Goal: Transaction & Acquisition: Purchase product/service

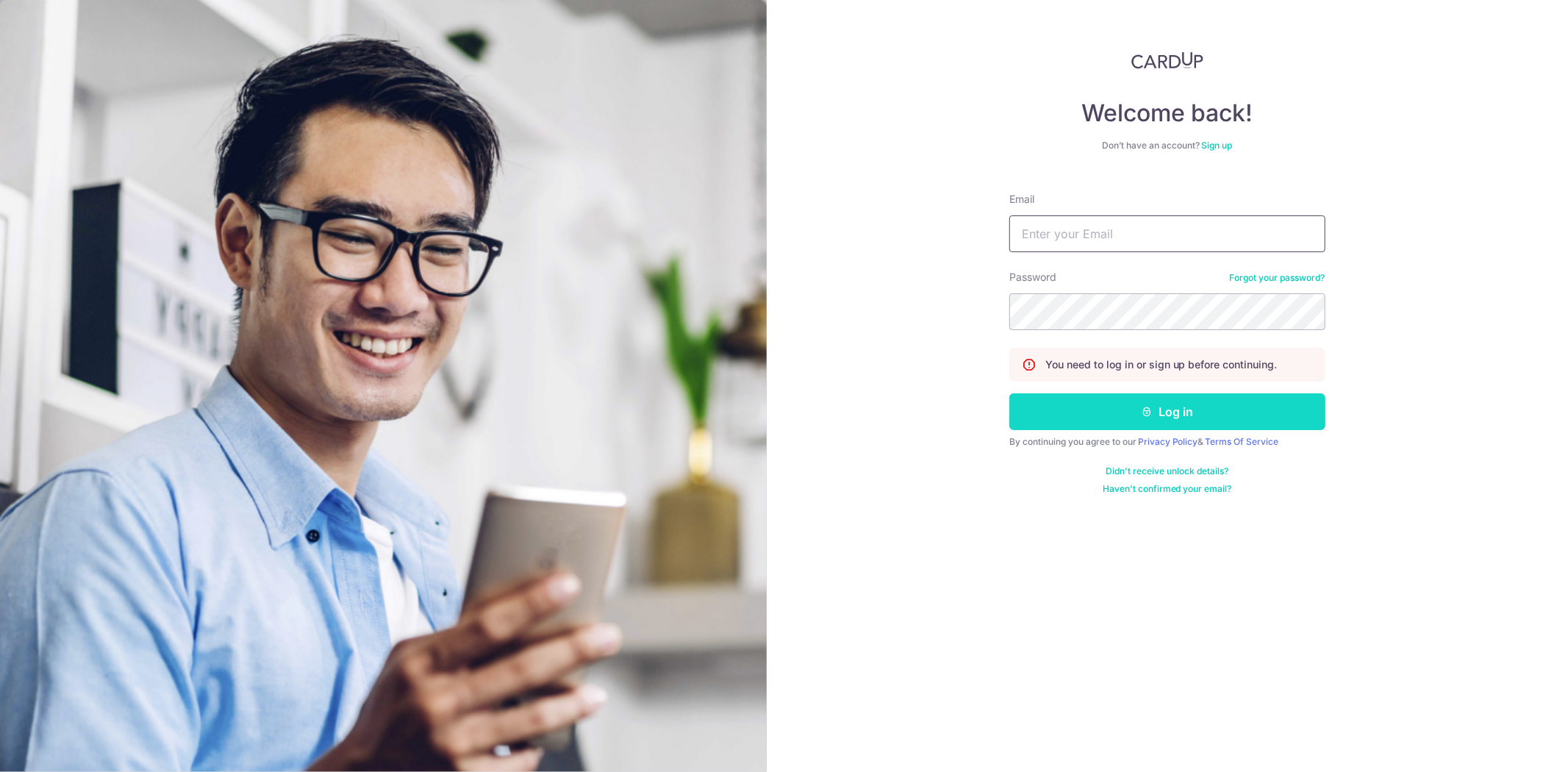
type input "minguillanvj@gmail.com"
click at [1117, 414] on button "Log in" at bounding box center [1167, 412] width 316 height 36
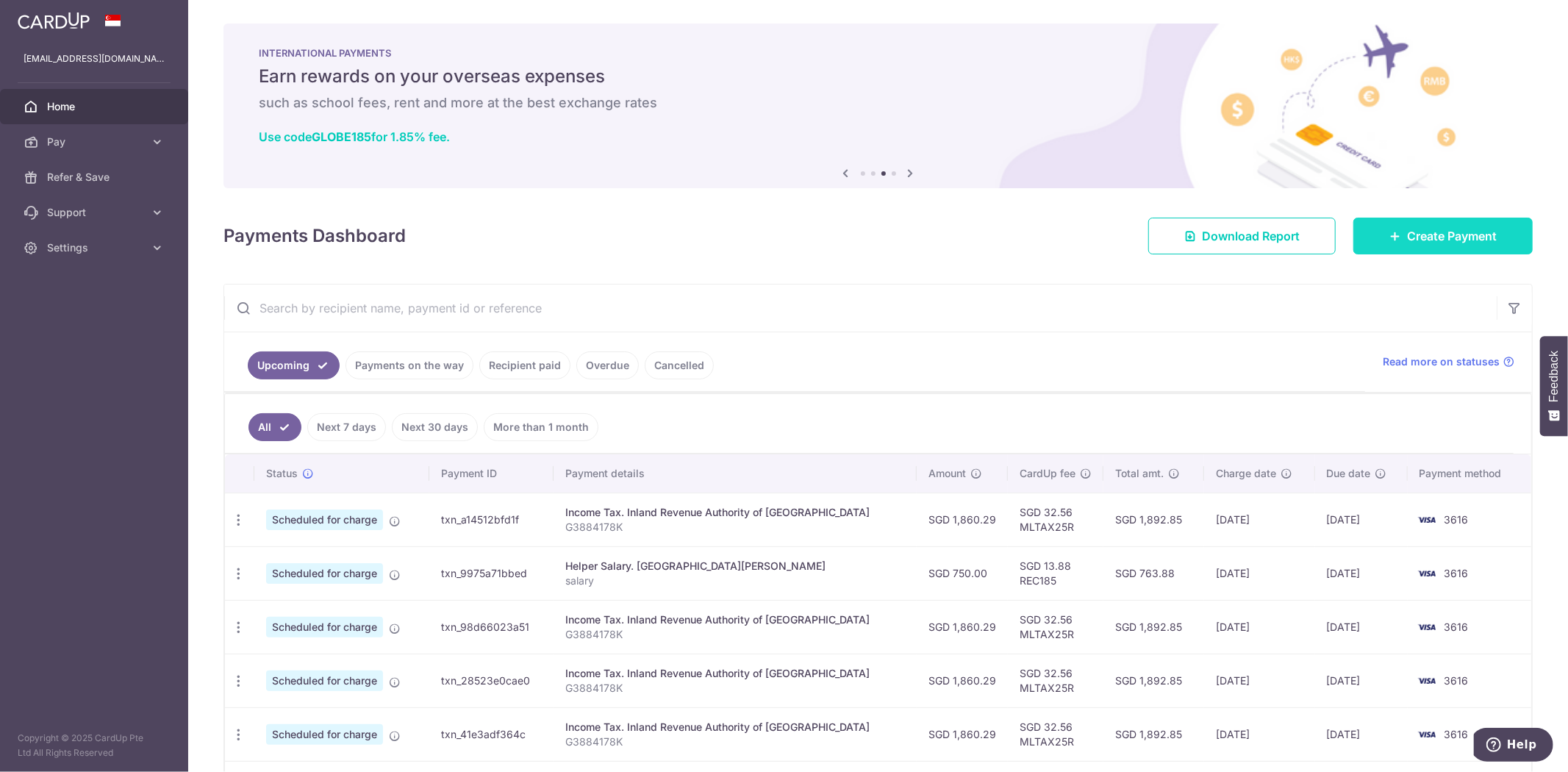
click at [1389, 239] on icon at bounding box center [1395, 236] width 12 height 12
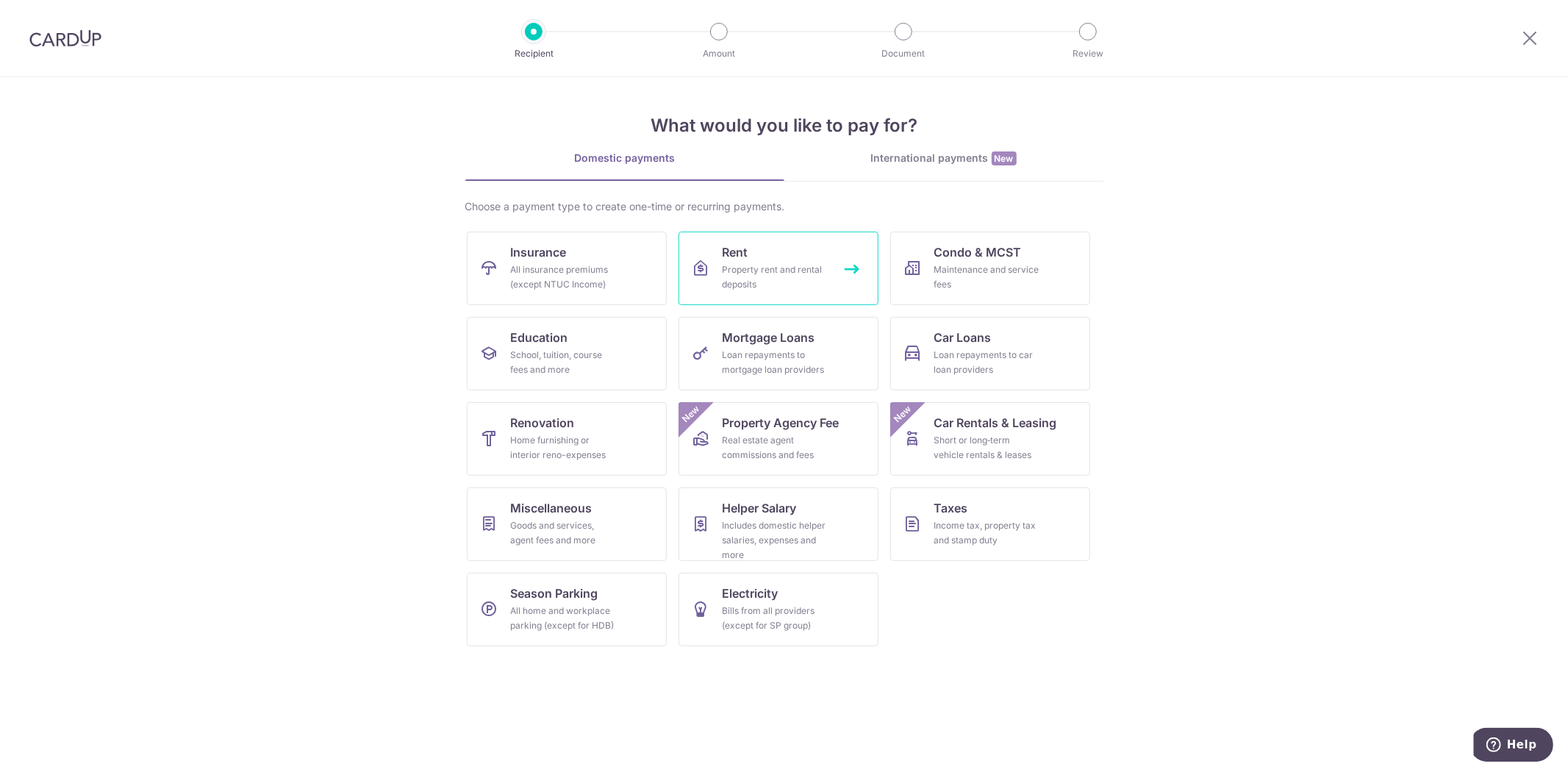
click at [791, 246] on link "Rent Property rent and rental deposits" at bounding box center [778, 268] width 200 height 74
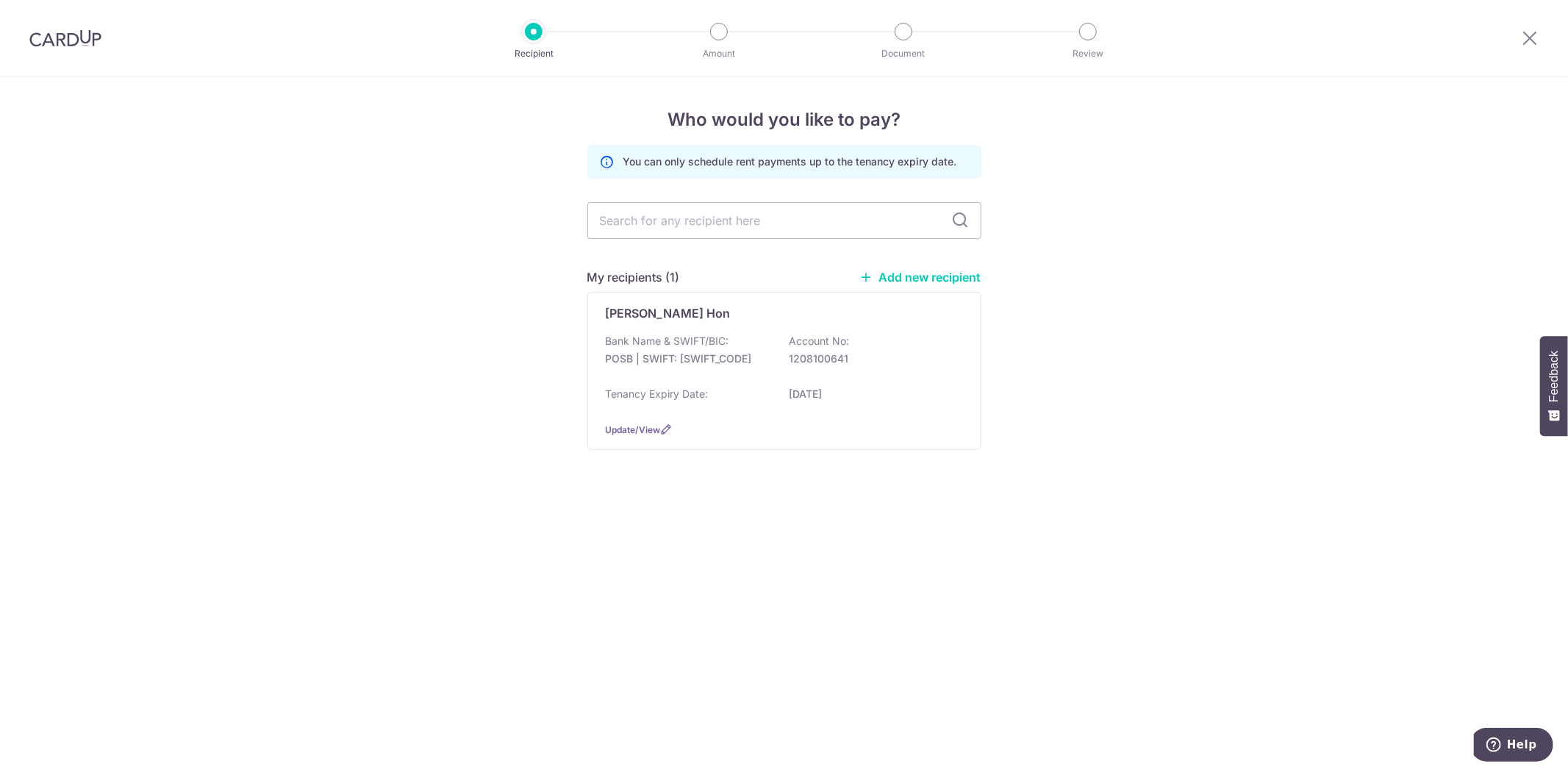
click at [796, 389] on p "[DATE]" at bounding box center [871, 394] width 165 height 15
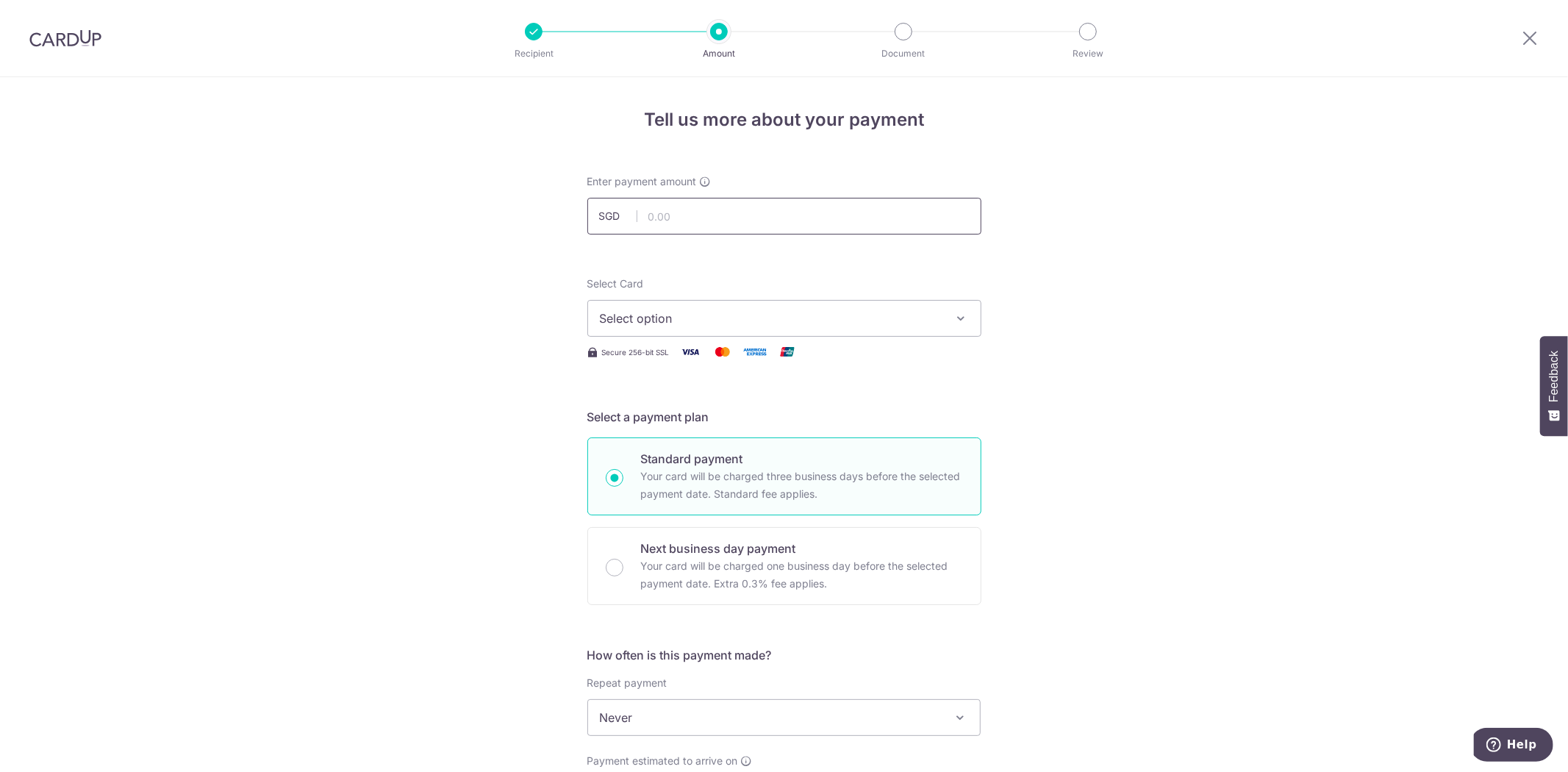
click at [670, 219] on input "text" at bounding box center [784, 216] width 394 height 36
type input "3,650.00"
click at [674, 325] on span "Select option" at bounding box center [770, 318] width 342 height 17
click at [668, 434] on link "**** 3616" at bounding box center [784, 423] width 393 height 36
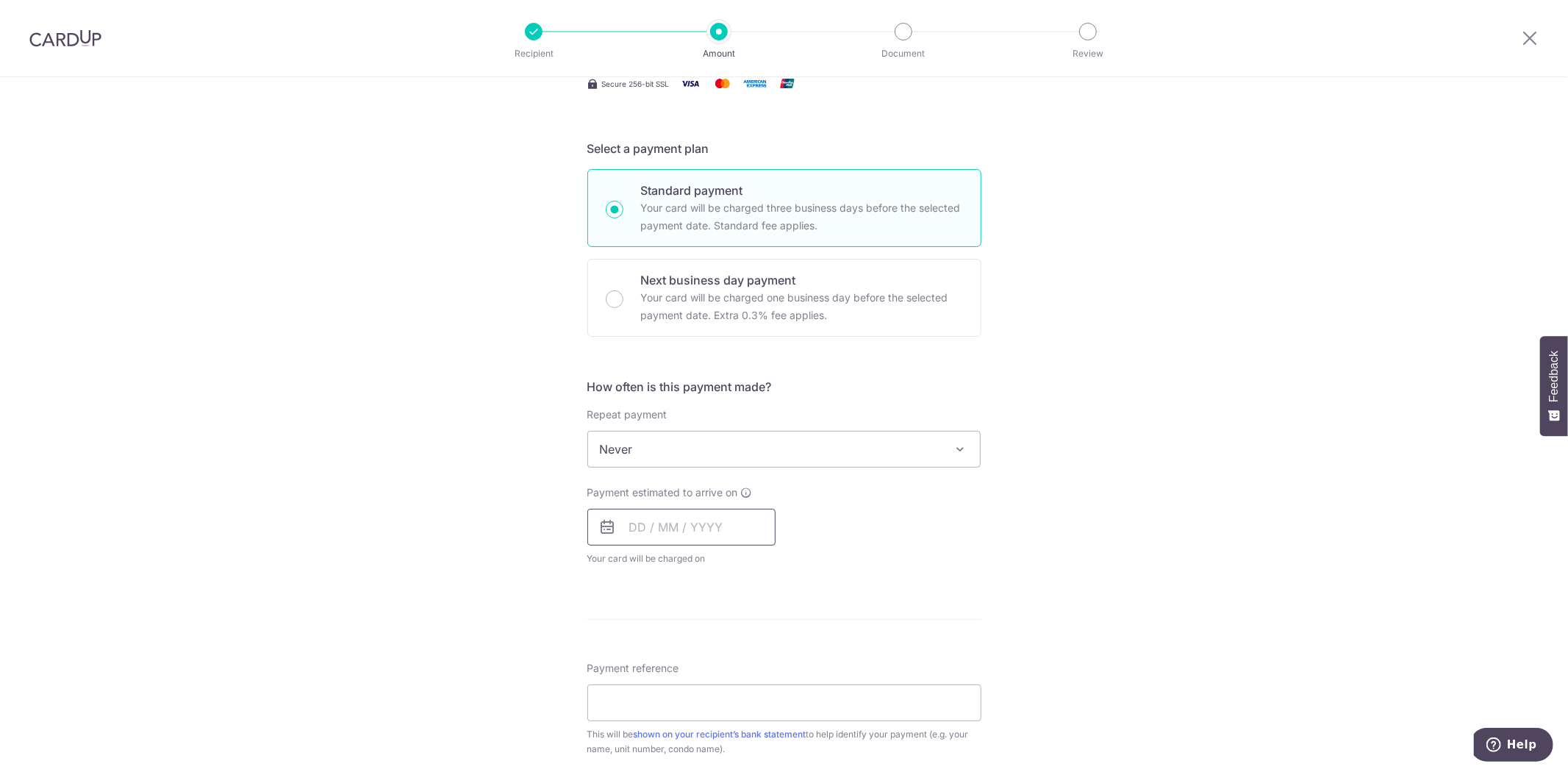
scroll to position [269, 0]
click at [649, 530] on input "text" at bounding box center [681, 526] width 188 height 36
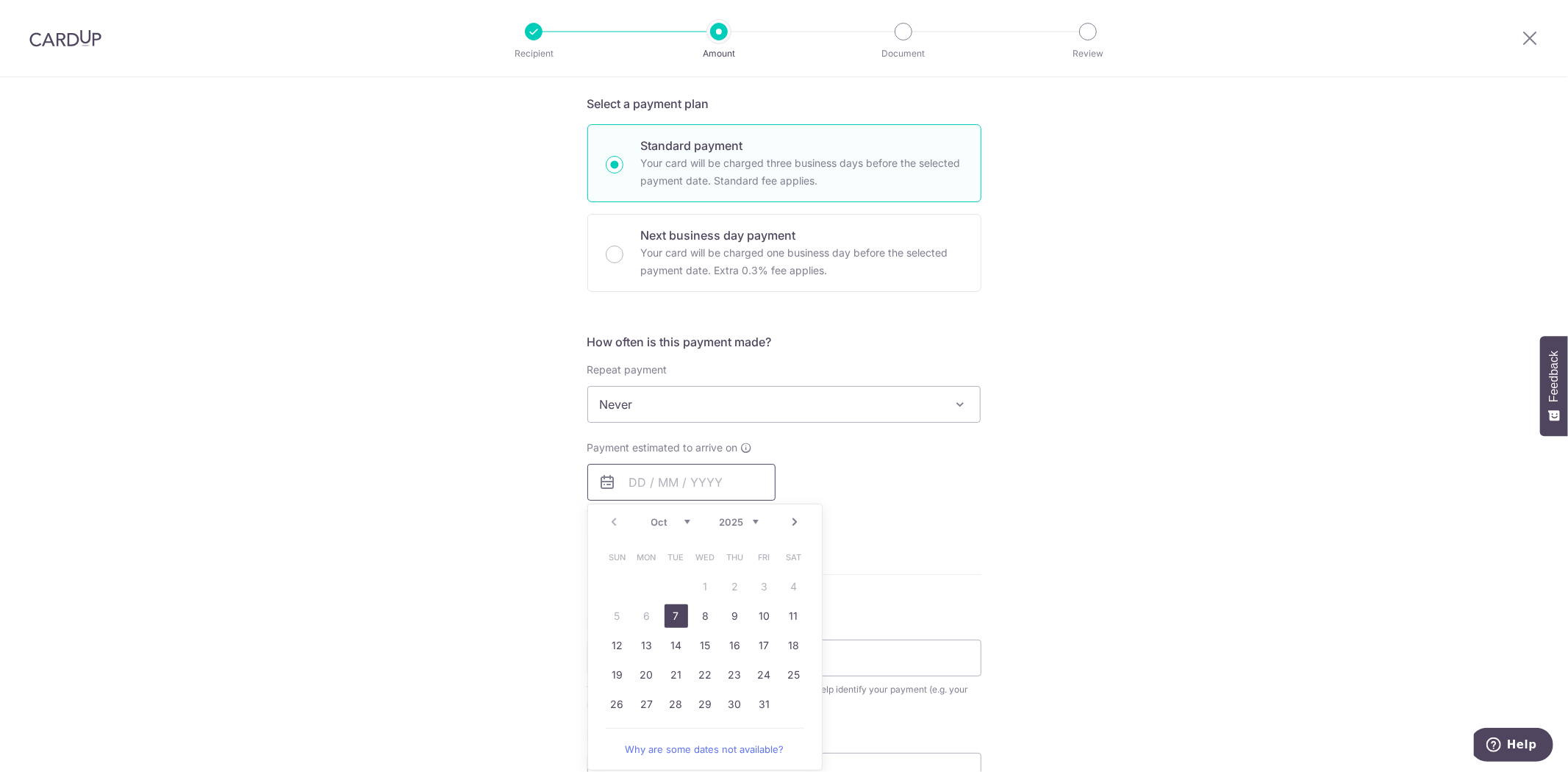
scroll to position [314, 0]
click at [761, 674] on link "24" at bounding box center [765, 673] width 23 height 23
type input "24/10/2025"
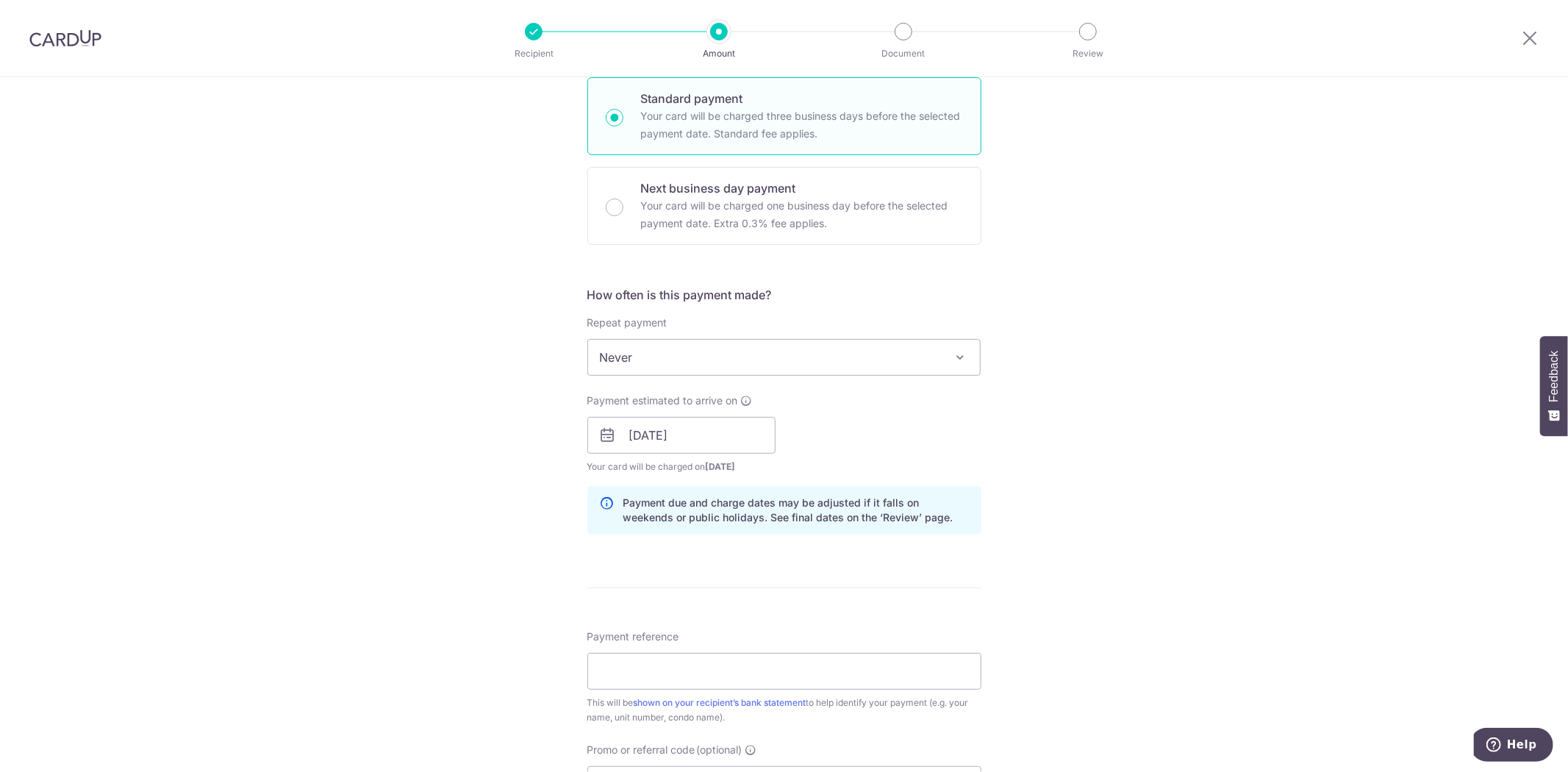
scroll to position [407, 0]
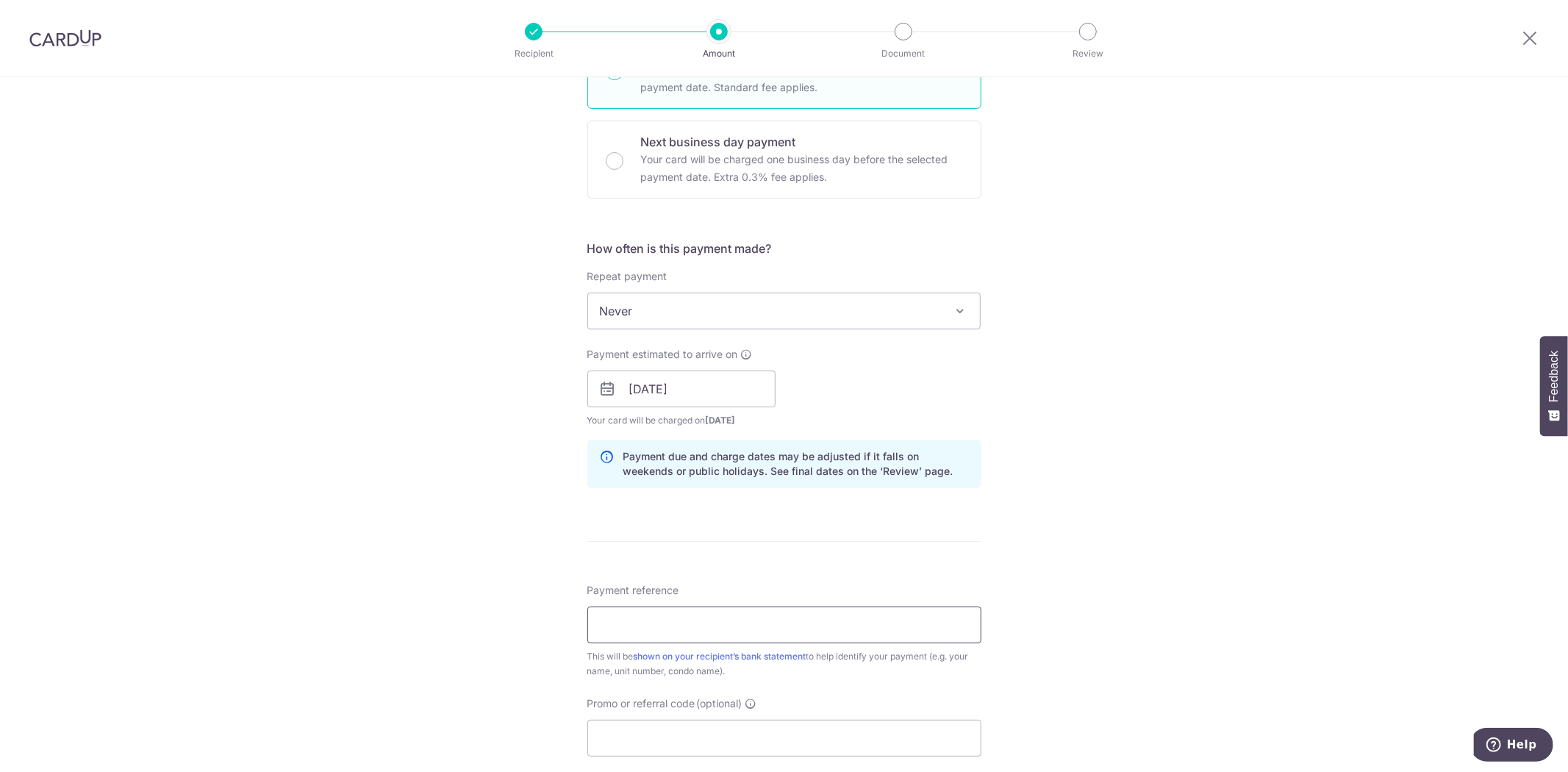
click at [679, 630] on input "Payment reference" at bounding box center [784, 625] width 394 height 36
click at [619, 625] on input "October Rent - block 163" at bounding box center [784, 625] width 394 height 36
type input "3"
click at [683, 620] on input "November 2024 Rent - block 163" at bounding box center [784, 625] width 394 height 36
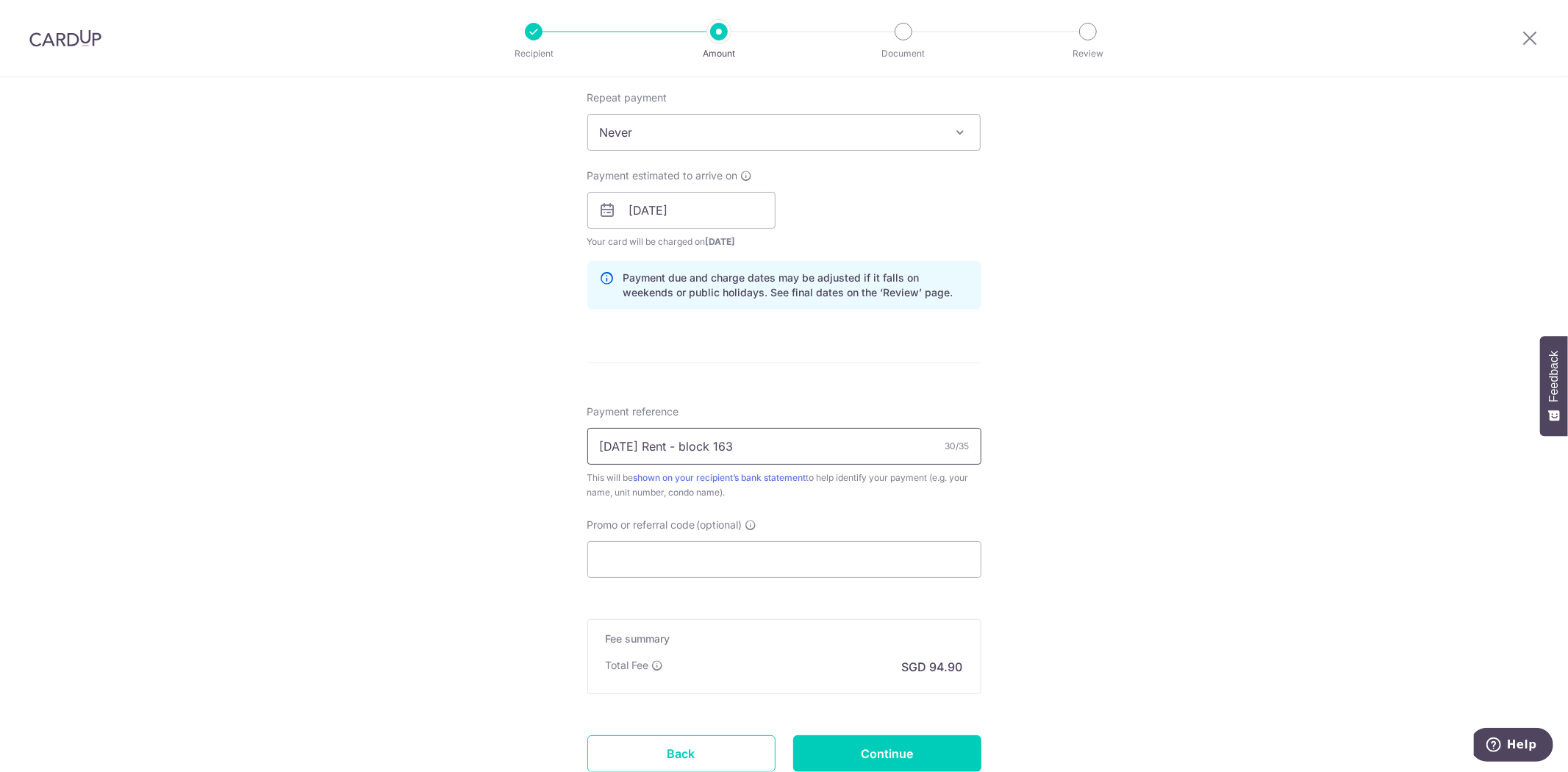
scroll to position [588, 0]
type input "[DATE] Rent - block 163"
click at [696, 550] on input "Promo or referral code (optional)" at bounding box center [784, 556] width 394 height 36
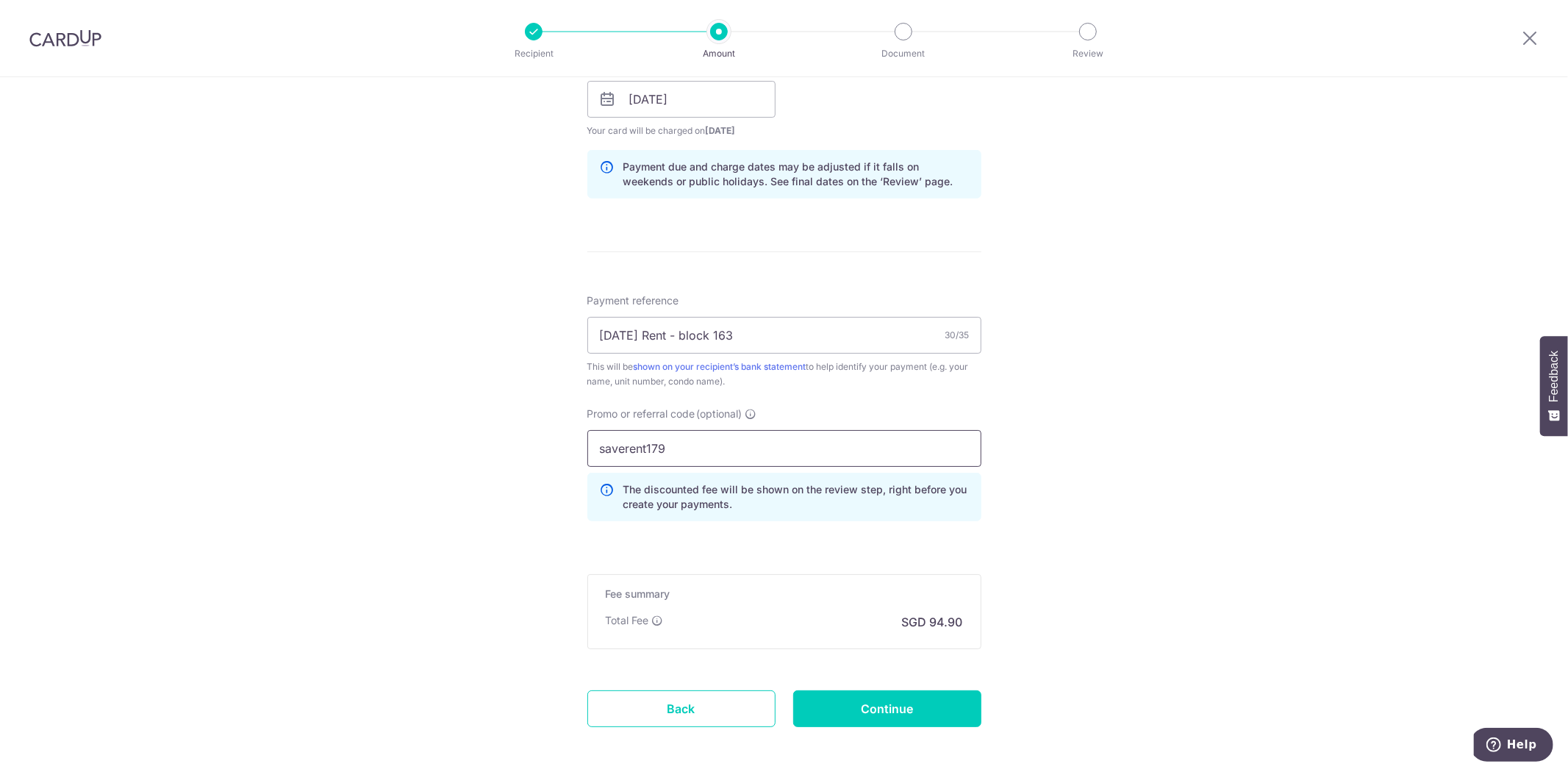
scroll to position [697, 0]
type input "saverent179"
click at [851, 721] on input "Continue" at bounding box center [886, 707] width 188 height 36
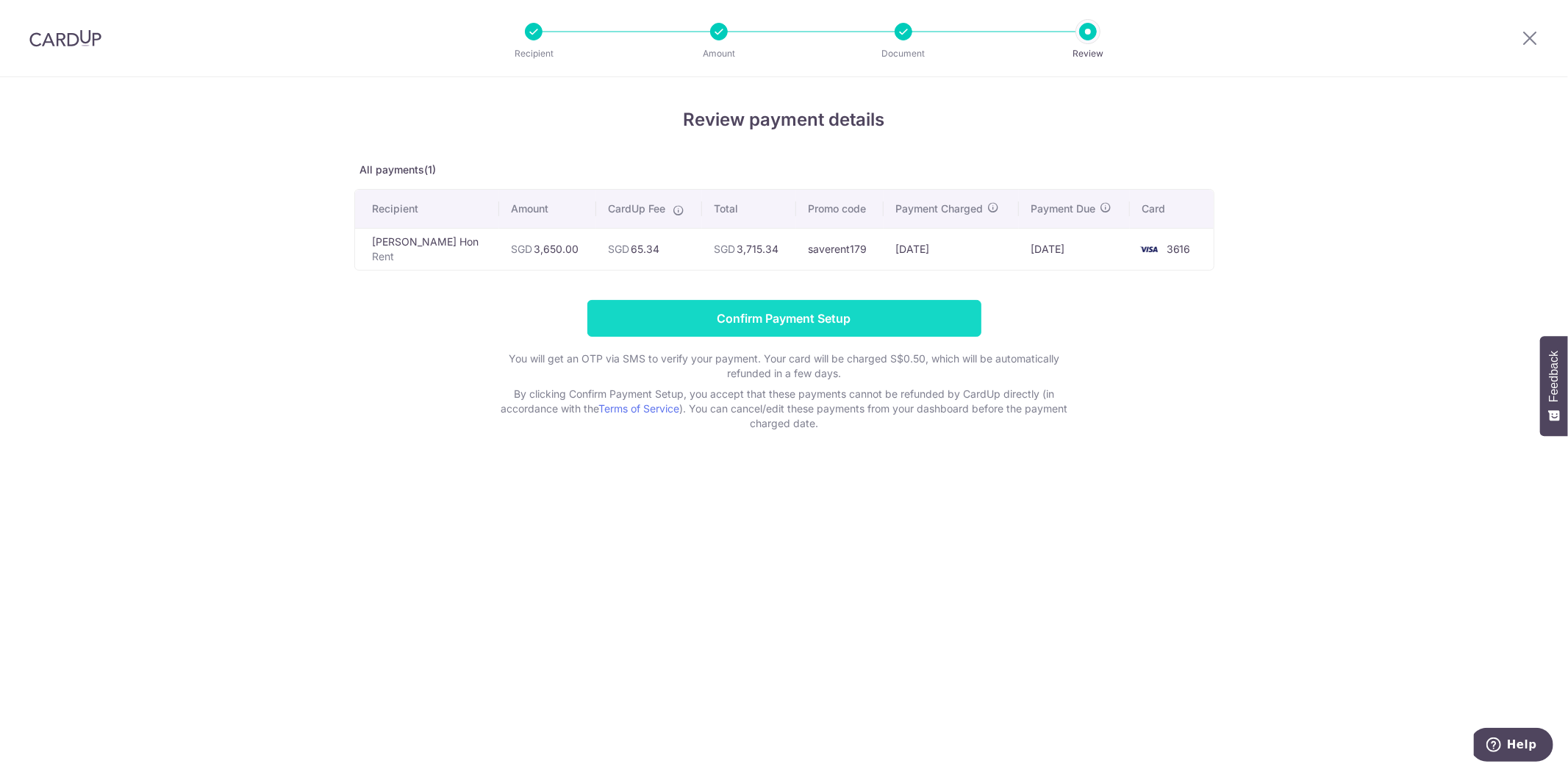
click at [778, 322] on input "Confirm Payment Setup" at bounding box center [784, 318] width 394 height 36
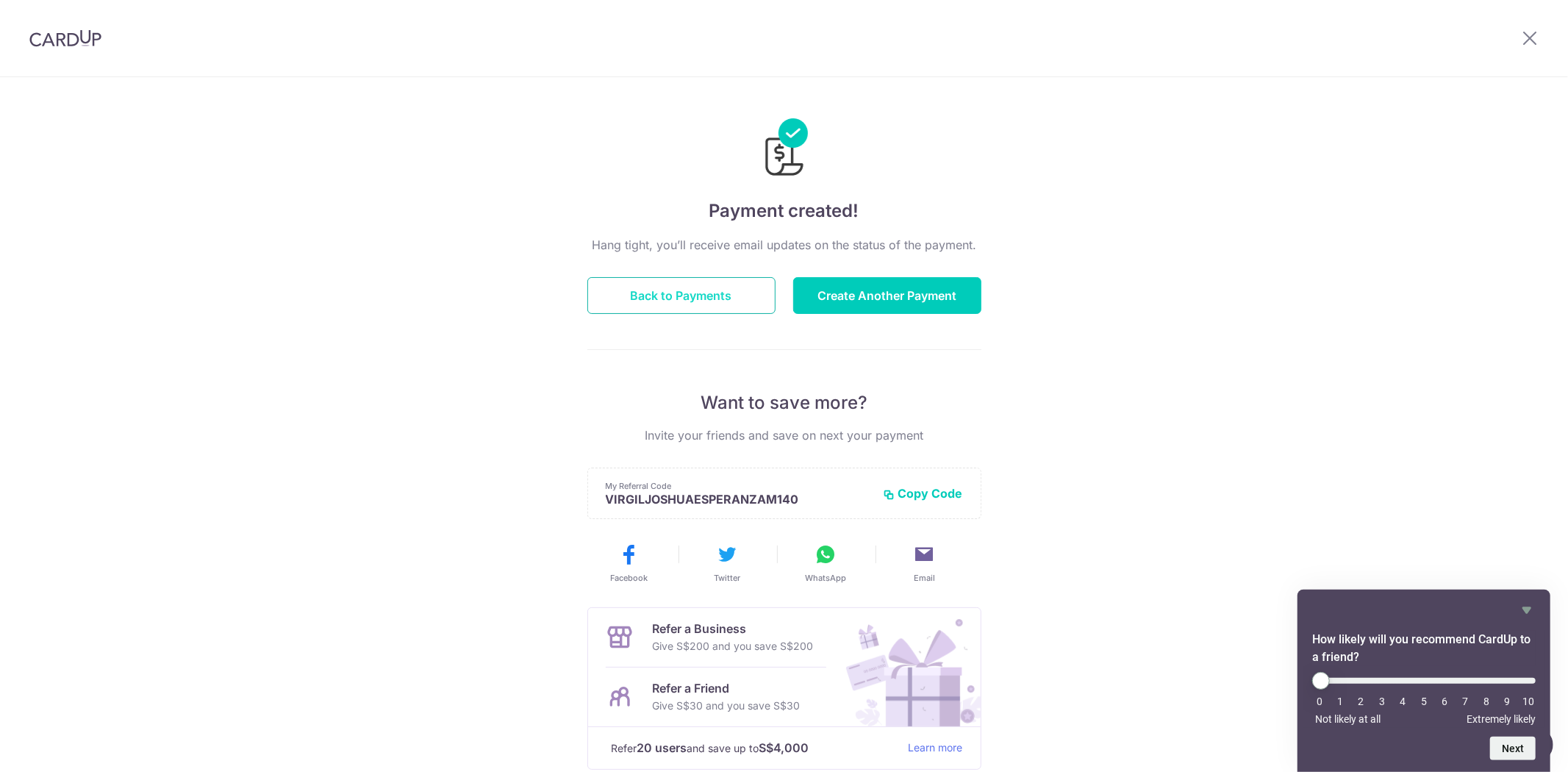
click at [721, 302] on button "Back to Payments" at bounding box center [681, 295] width 188 height 36
